Goal: Transaction & Acquisition: Obtain resource

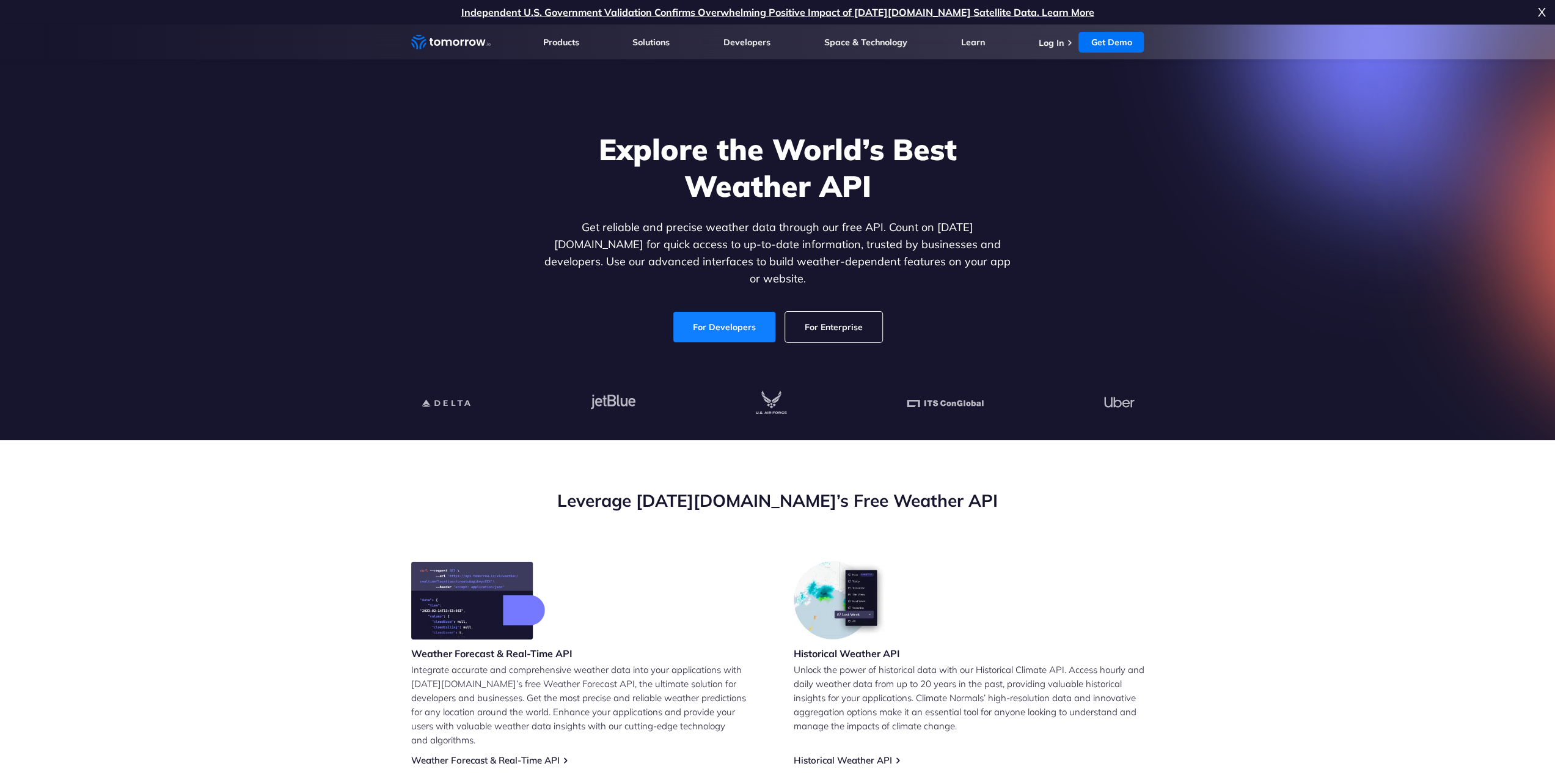
click at [719, 313] on link "For Developers" at bounding box center [724, 327] width 102 height 31
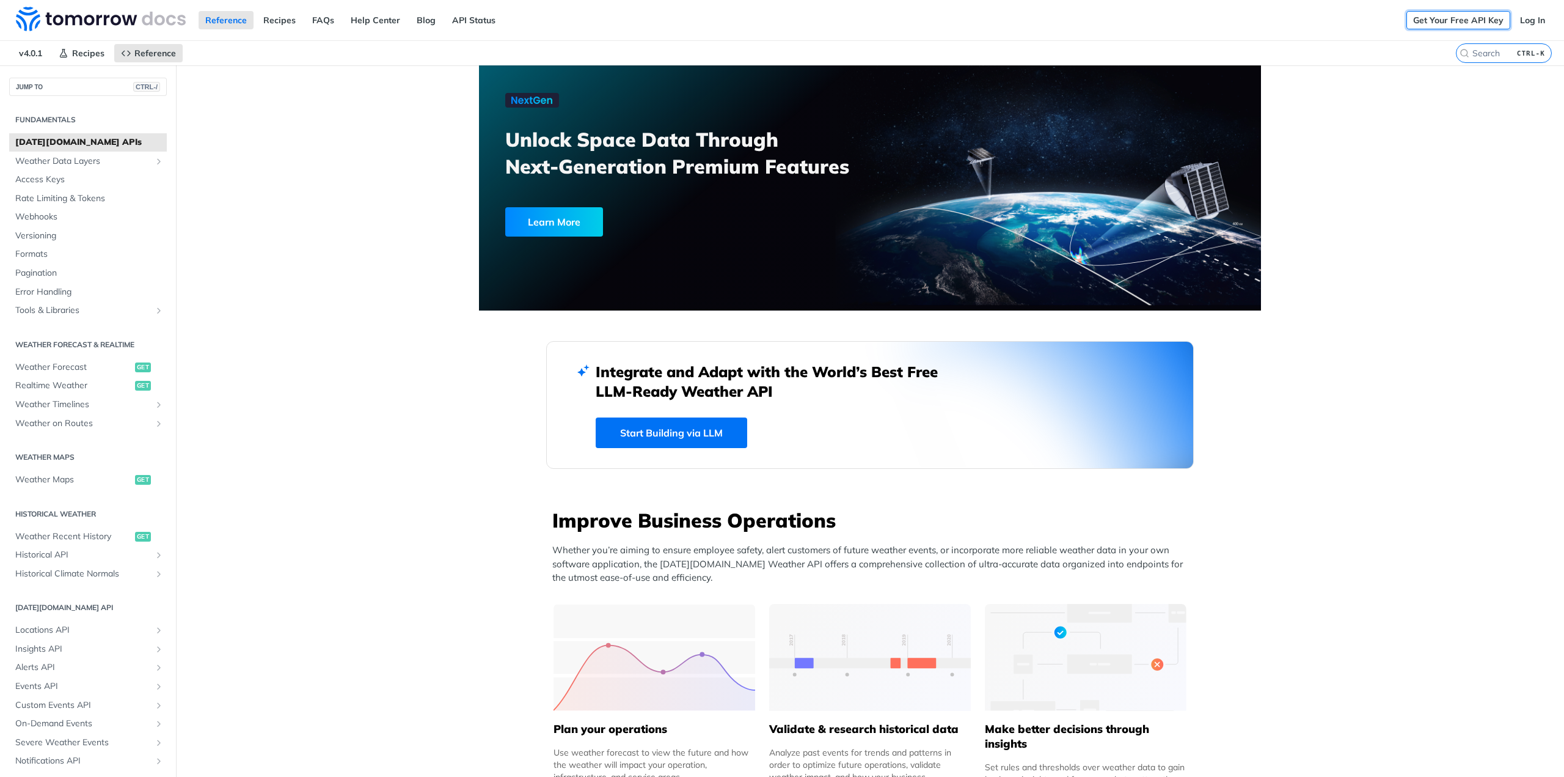
click at [1452, 20] on link "Get Your Free API Key" at bounding box center [1459, 20] width 104 height 18
click at [1526, 22] on link "Log In" at bounding box center [1533, 20] width 39 height 18
